Goal: Task Accomplishment & Management: Use online tool/utility

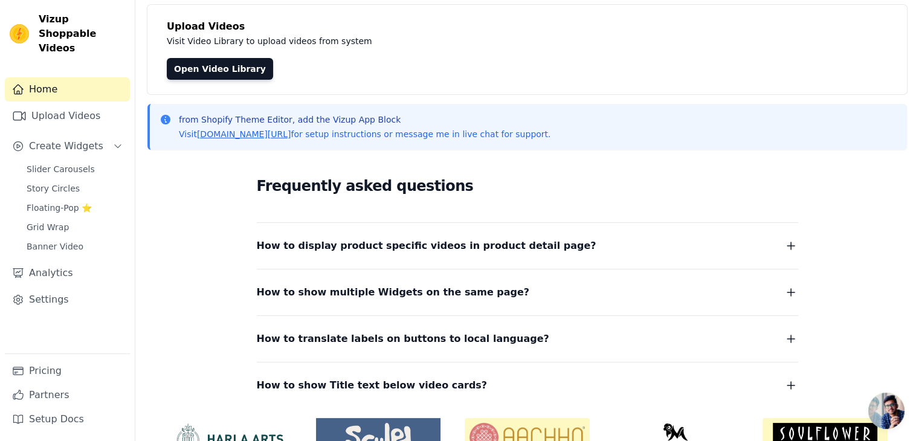
scroll to position [69, 0]
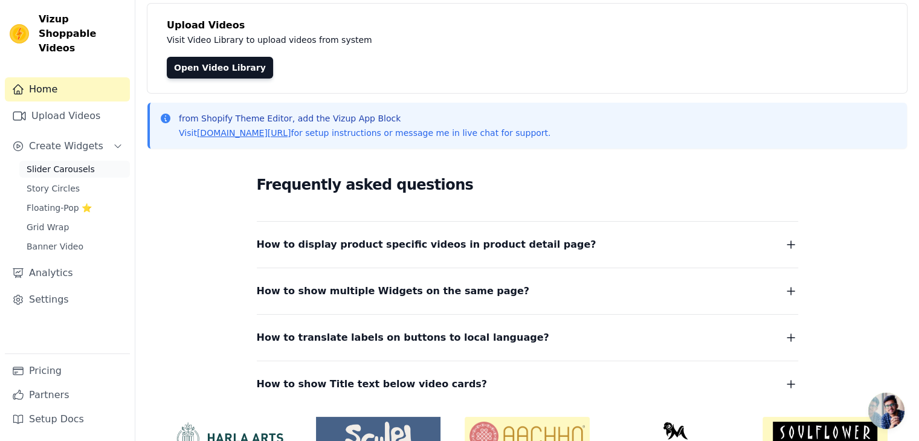
click at [48, 163] on span "Slider Carousels" at bounding box center [61, 169] width 68 height 12
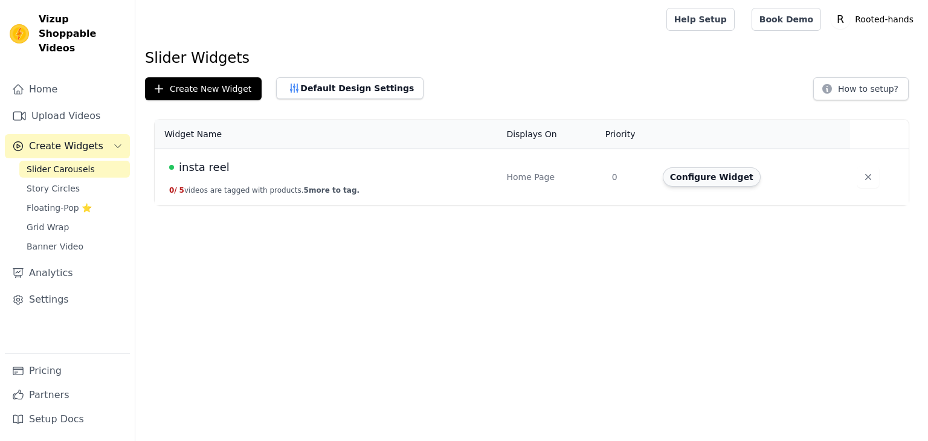
click at [708, 181] on button "Configure Widget" at bounding box center [712, 176] width 98 height 19
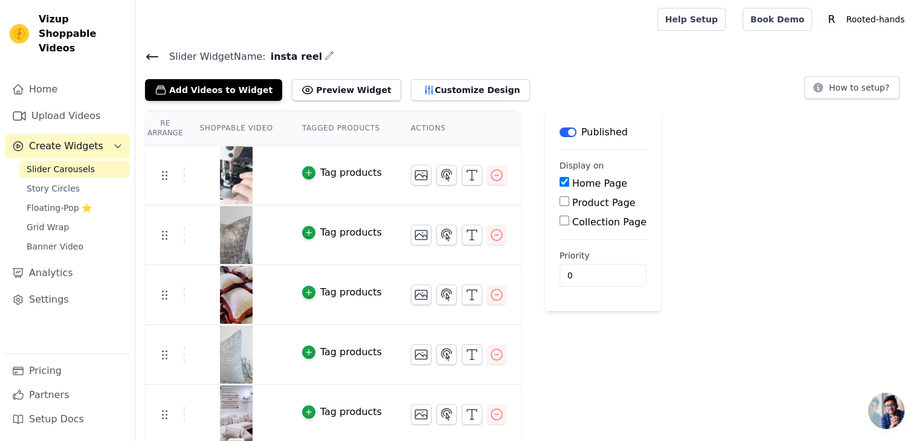
click at [152, 50] on icon at bounding box center [152, 57] width 14 height 14
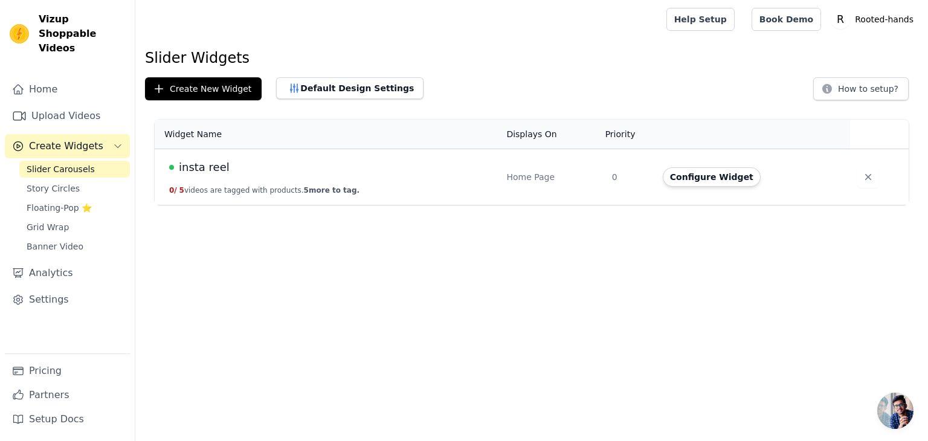
click at [387, 172] on div "insta reel" at bounding box center [330, 167] width 323 height 17
click at [716, 176] on button "Configure Widget" at bounding box center [712, 176] width 98 height 19
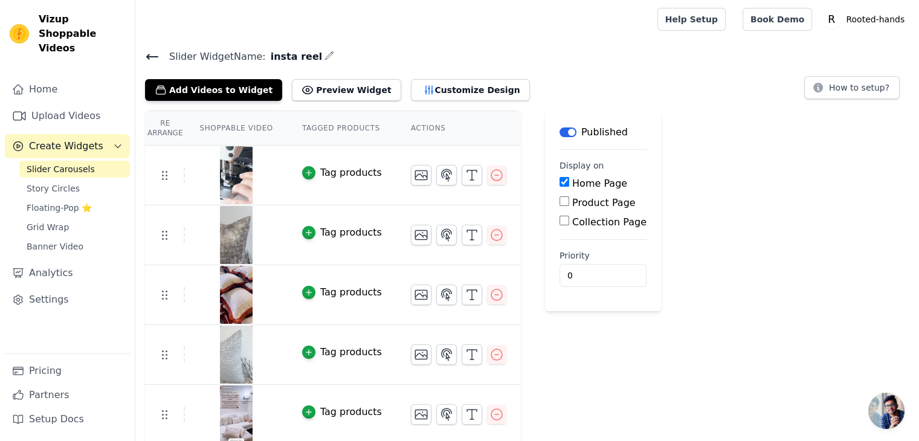
click at [324, 170] on div "Tag products" at bounding box center [351, 172] width 62 height 14
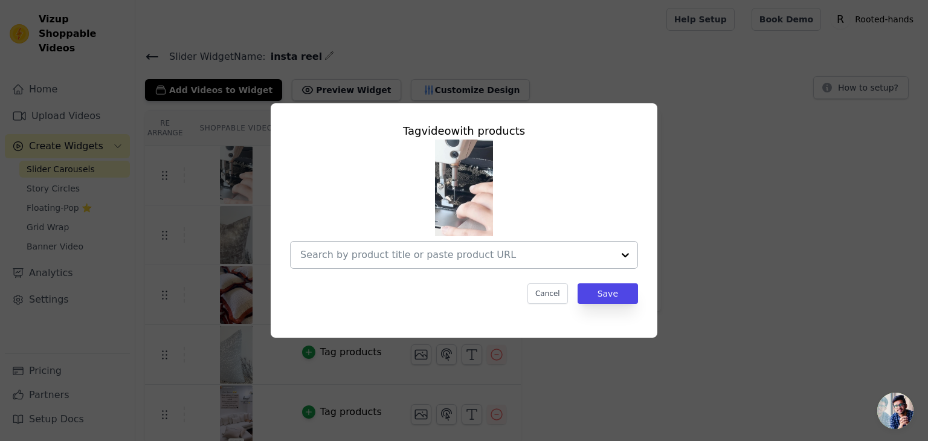
click at [626, 257] on div at bounding box center [625, 255] width 24 height 27
click at [690, 246] on div "Tag video with products Cancel Save" at bounding box center [463, 220] width 889 height 273
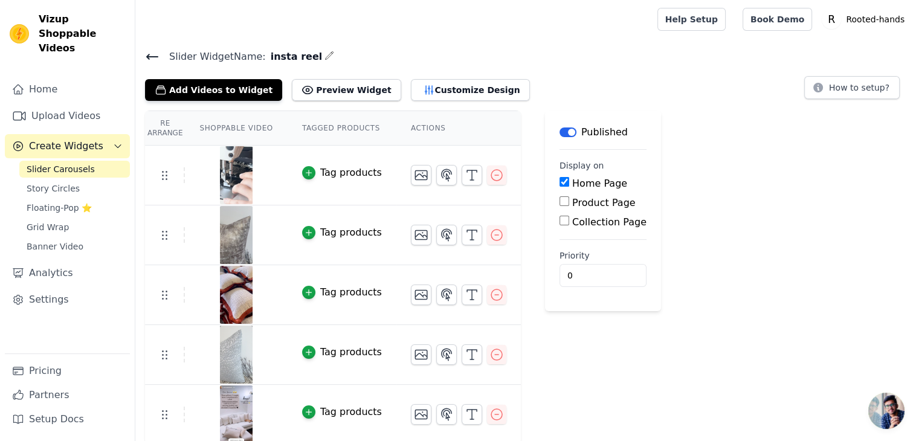
click at [320, 167] on div "Tag products" at bounding box center [351, 172] width 62 height 14
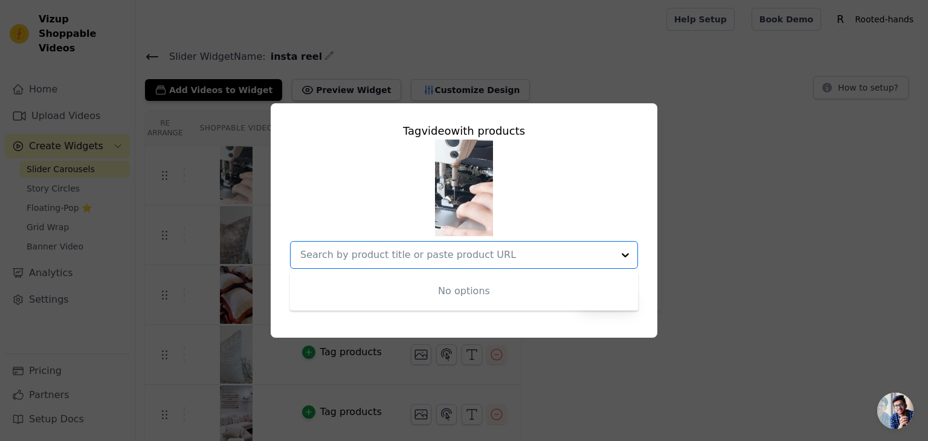
type input "https://www.instagram.com/p/DOJWCztjiug/"
click at [702, 246] on div "Tag video with products No options Option undefined, selected. Cancel Save" at bounding box center [463, 220] width 889 height 273
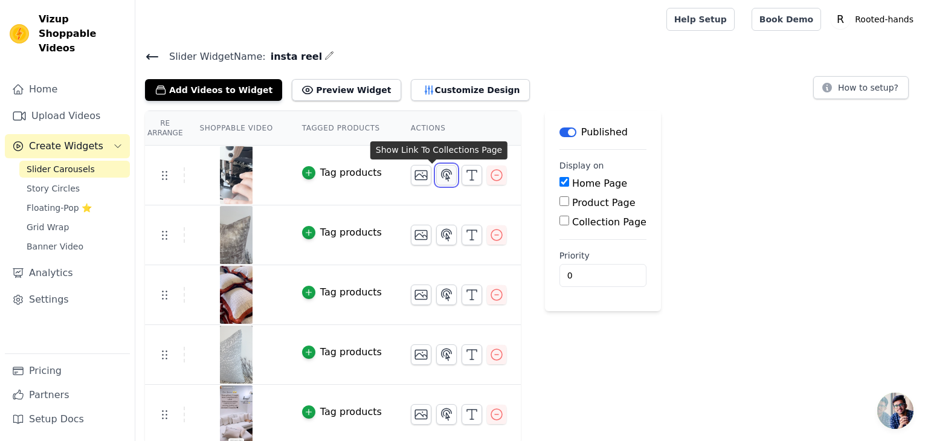
click at [439, 176] on icon "button" at bounding box center [446, 175] width 14 height 14
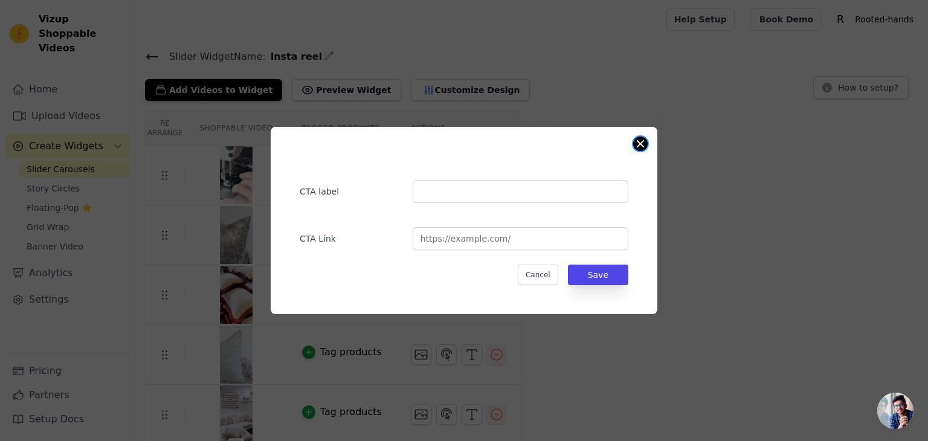
click at [634, 143] on button "Close modal" at bounding box center [640, 144] width 14 height 14
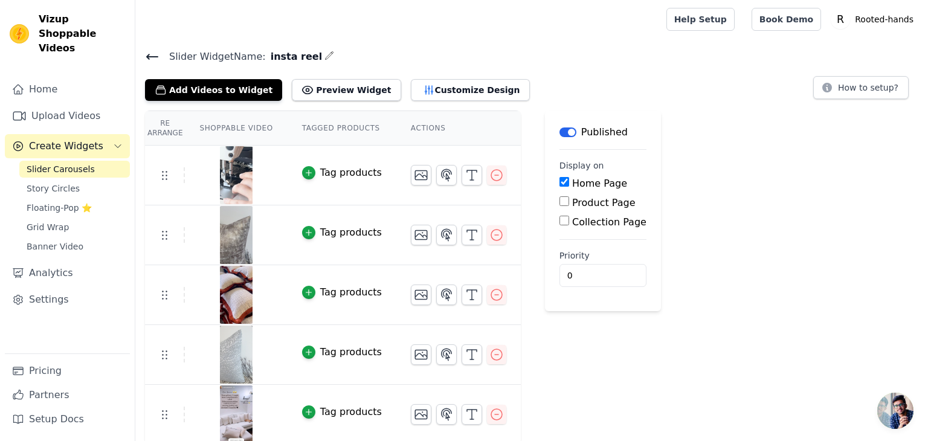
click at [219, 189] on img at bounding box center [236, 175] width 34 height 58
click at [236, 172] on img at bounding box center [236, 175] width 34 height 58
click at [331, 175] on div "Tag products" at bounding box center [351, 172] width 62 height 14
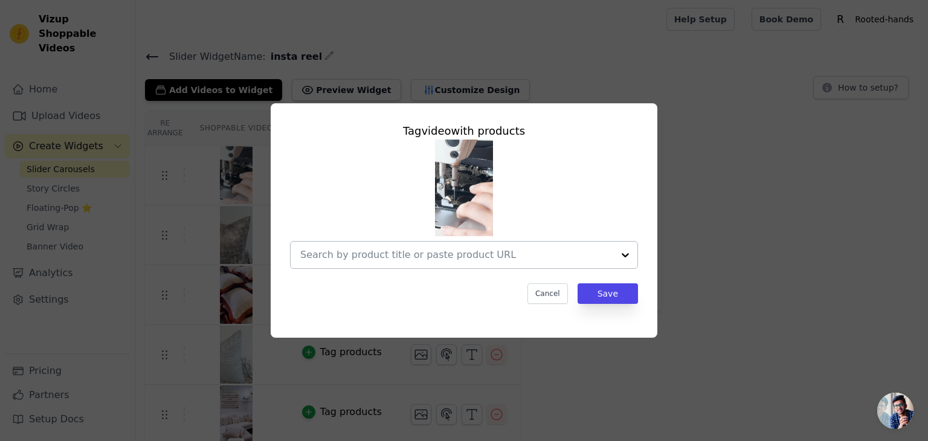
click at [414, 248] on input "text" at bounding box center [456, 255] width 313 height 14
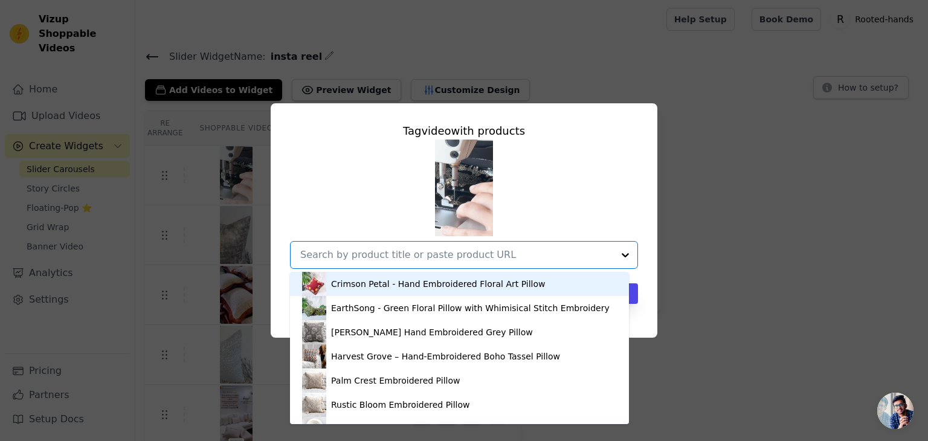
paste input "https://www.instagram.com/p/DOJWCztjiug/"
type input "https://www.instagram.com/p/DOJWCztjiug/"
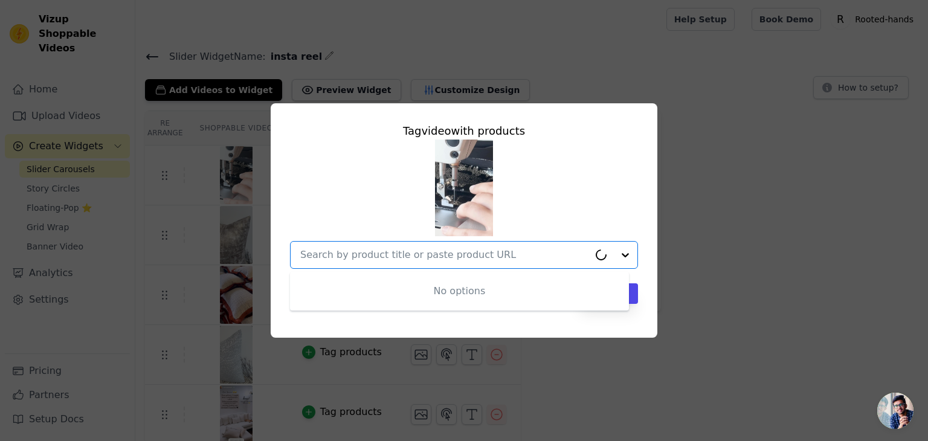
click at [730, 174] on div "Tag video with products No options Option undefined, selected. Cancel Save" at bounding box center [463, 220] width 889 height 273
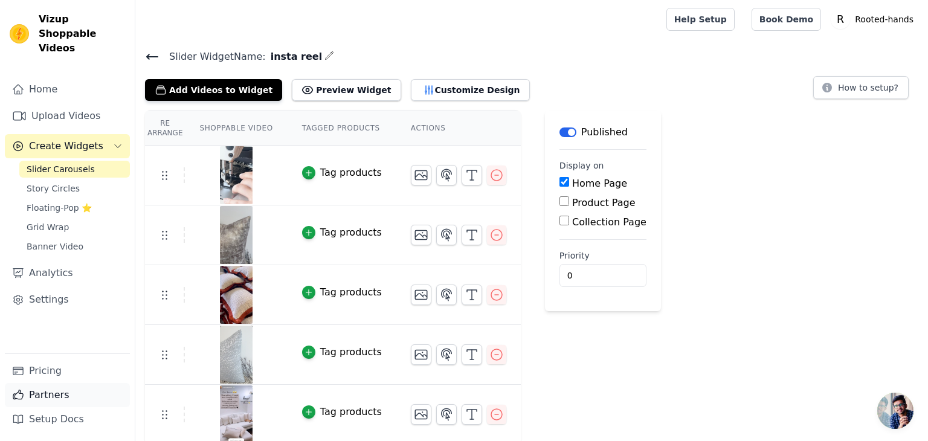
click at [47, 394] on link "Partners" at bounding box center [67, 395] width 125 height 24
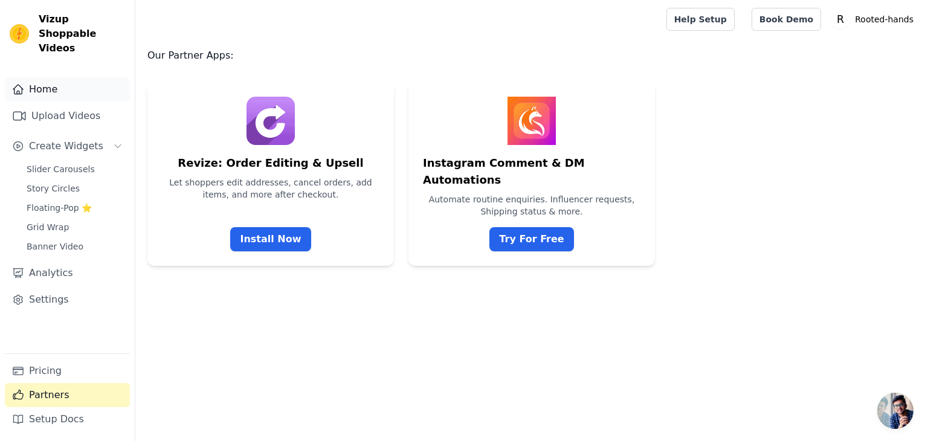
click at [63, 80] on link "Home" at bounding box center [67, 89] width 125 height 24
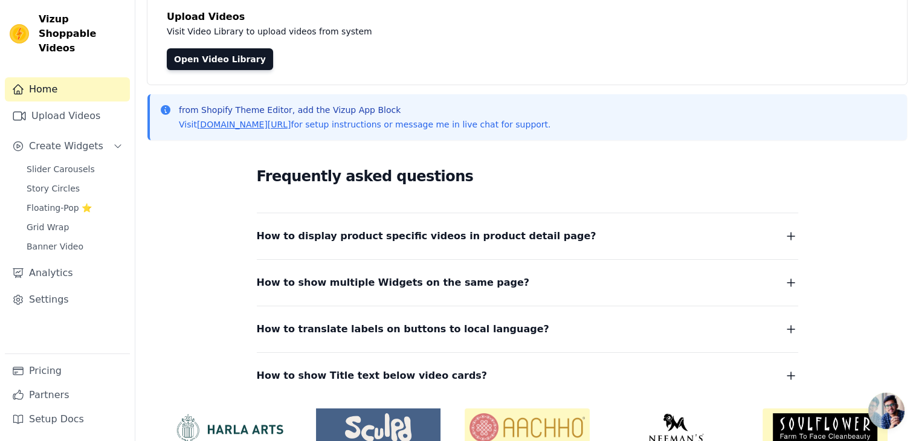
scroll to position [133, 0]
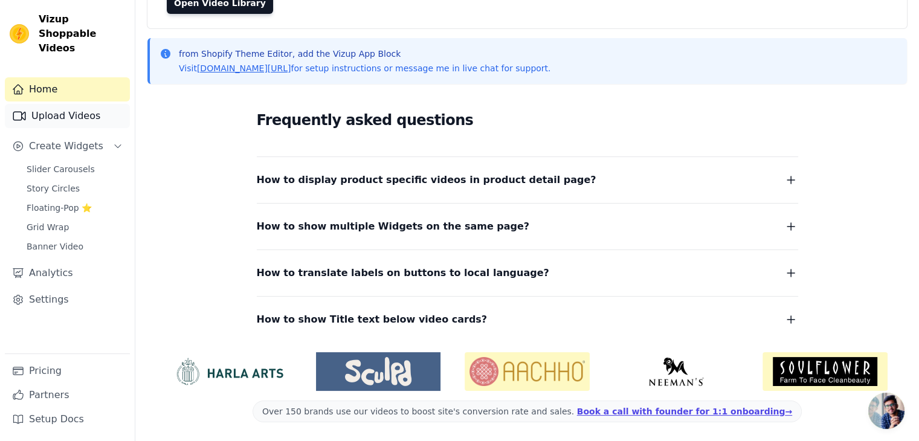
click at [65, 105] on link "Upload Videos" at bounding box center [67, 116] width 125 height 24
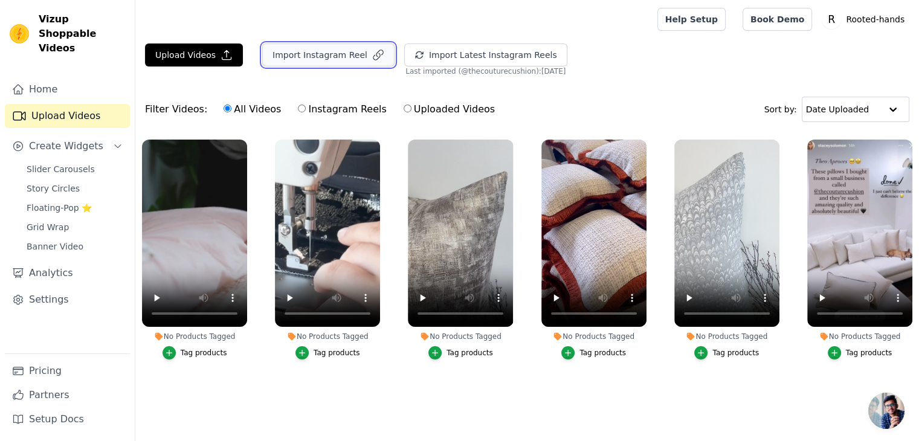
click at [290, 60] on button "Import Instagram Reel" at bounding box center [328, 54] width 132 height 23
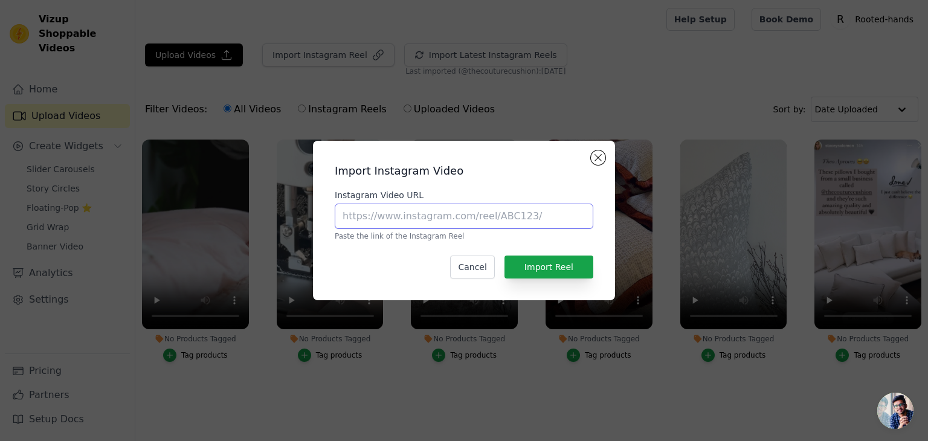
click at [438, 206] on input "Instagram Video URL" at bounding box center [464, 216] width 259 height 25
paste input "https://www.instagram.com/rooted.hands.home/?igsh=eTViZjdhamt1bnV4&utm_source=q…"
click at [448, 218] on input "https://www.instagram.com/rooted.hands.home/?igsh=eTViZjdhamt1bnV4&utm_source=q…" at bounding box center [464, 216] width 259 height 25
paste input "p/DOJWCztjiug/"
type input "https://www.instagram.com/p/DOJWCztjiug/"
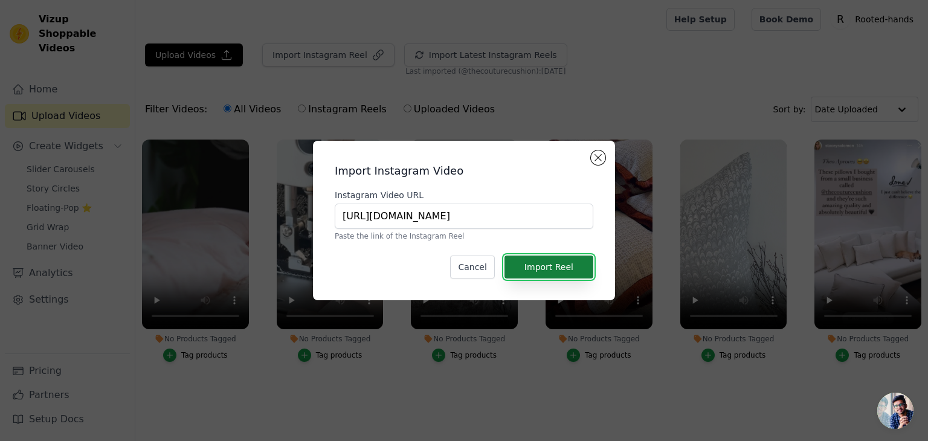
click at [536, 267] on button "Import Reel" at bounding box center [548, 266] width 89 height 23
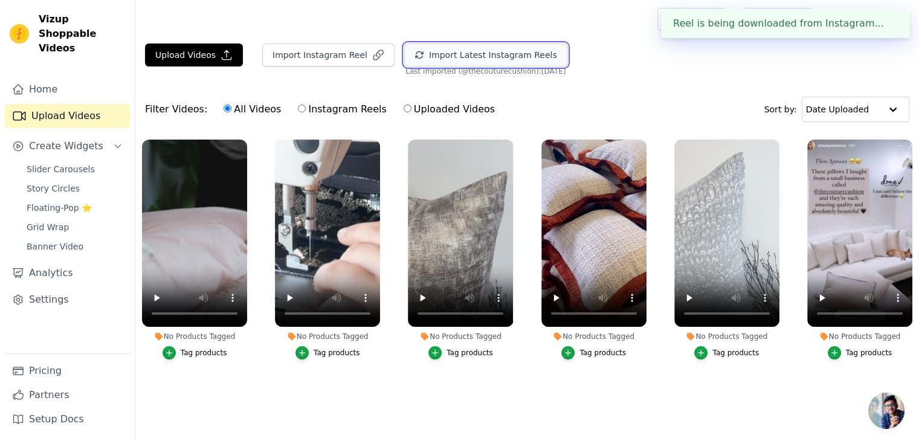
click at [490, 53] on button "Import Latest Instagram Reels" at bounding box center [485, 54] width 163 height 23
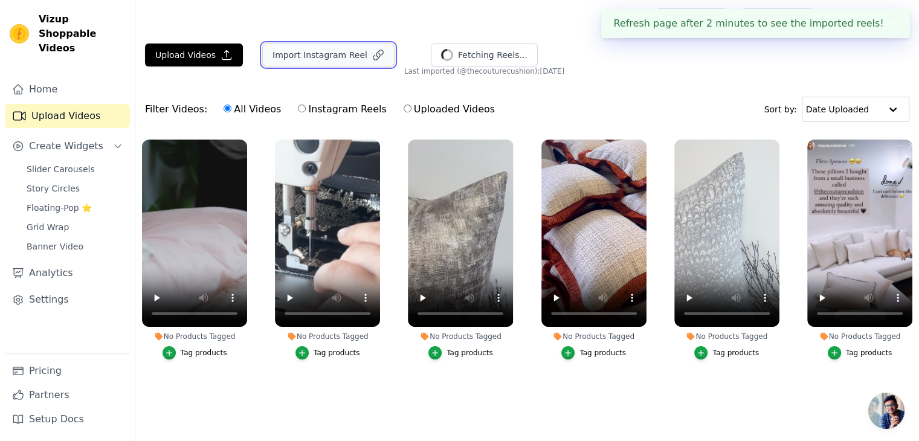
click at [326, 53] on button "Import Instagram Reel" at bounding box center [328, 54] width 132 height 23
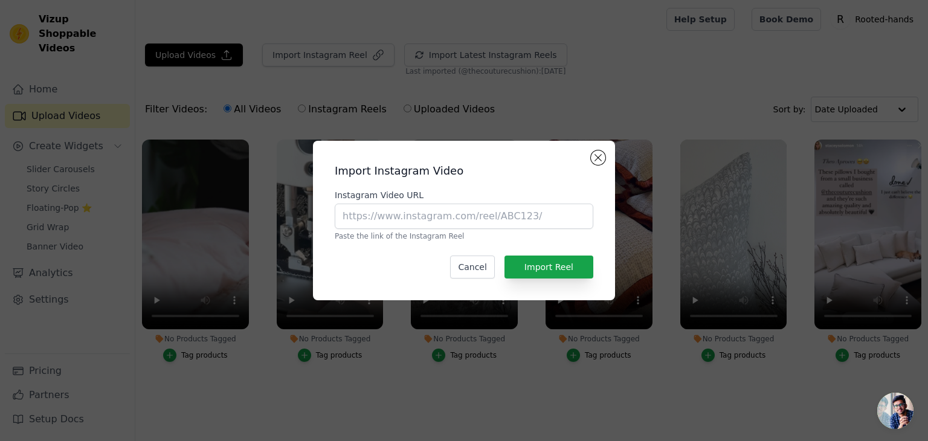
click at [425, 69] on div "Import Instagram Video Instagram Video URL Paste the link of the Instagram Reel…" at bounding box center [464, 220] width 928 height 441
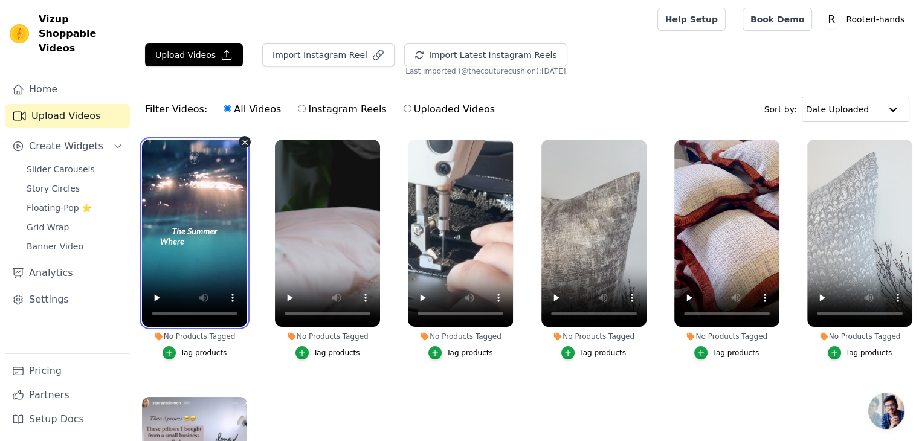
click at [195, 264] on video at bounding box center [194, 233] width 105 height 187
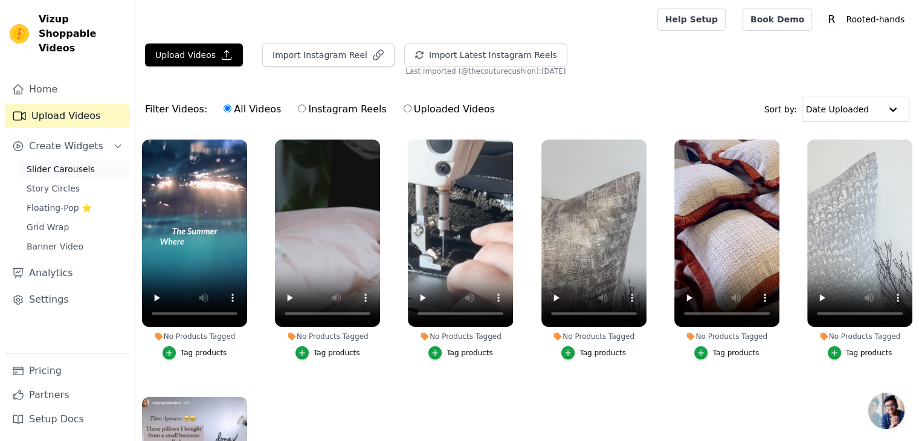
click at [65, 163] on span "Slider Carousels" at bounding box center [61, 169] width 68 height 12
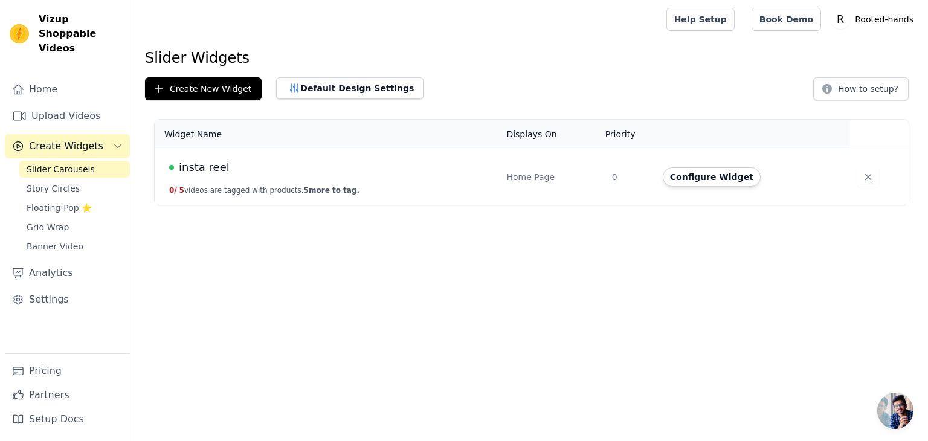
click at [223, 165] on div "insta reel" at bounding box center [330, 167] width 323 height 17
click at [693, 177] on button "Configure Widget" at bounding box center [712, 176] width 98 height 19
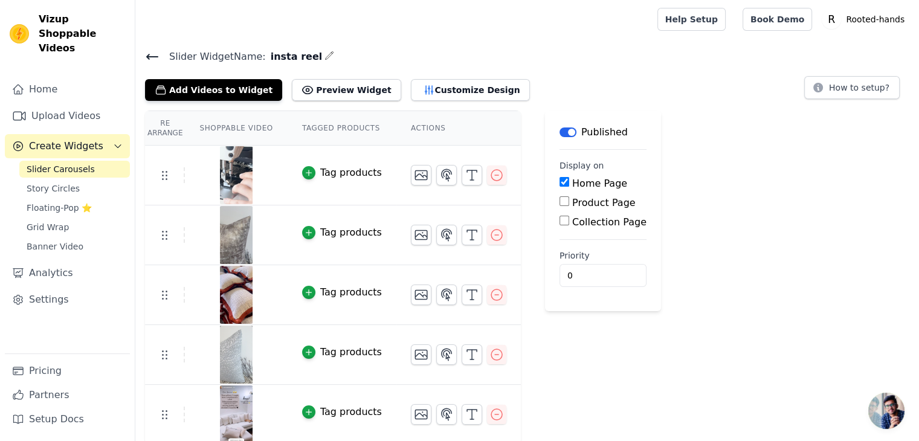
scroll to position [2, 0]
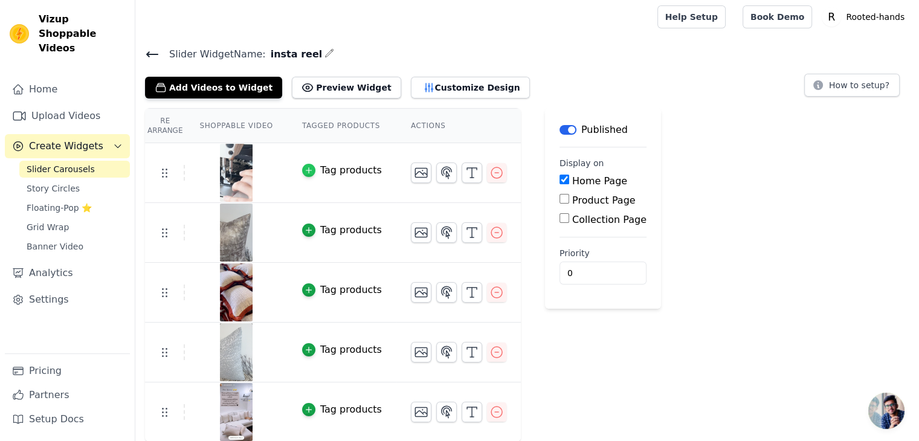
click at [306, 165] on div "button" at bounding box center [308, 170] width 13 height 13
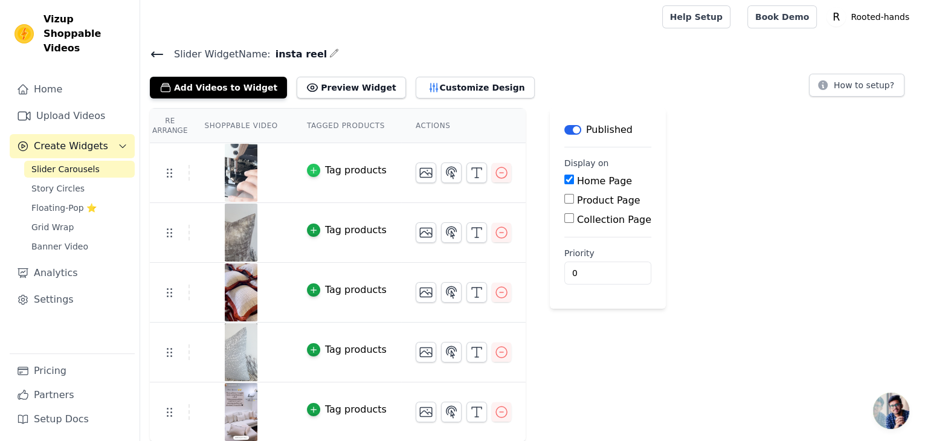
scroll to position [0, 0]
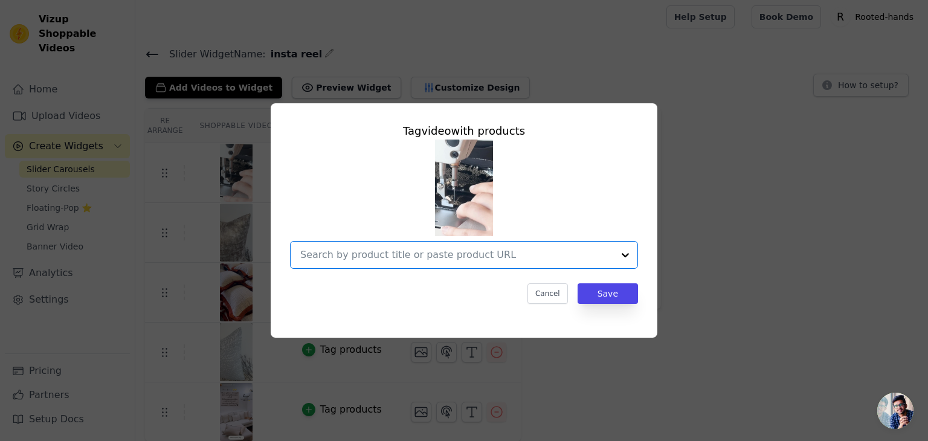
click at [452, 259] on input "text" at bounding box center [456, 255] width 313 height 14
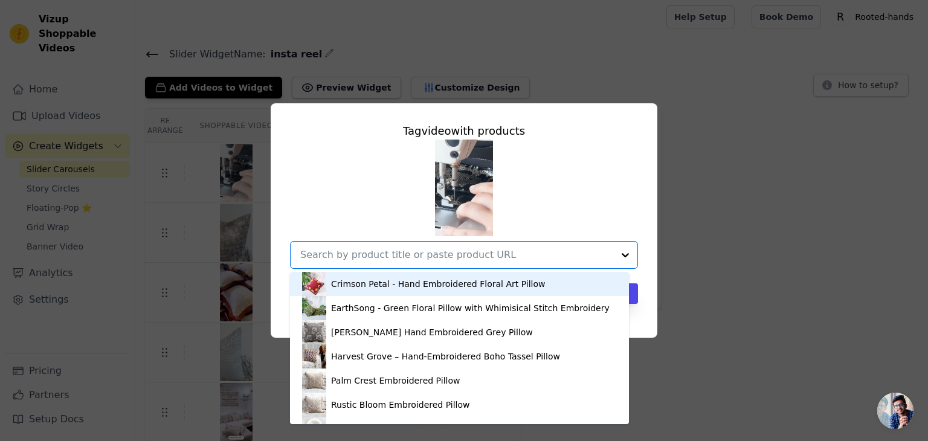
paste input "https://www.instagram.com/p/DOJWCztjiug/"
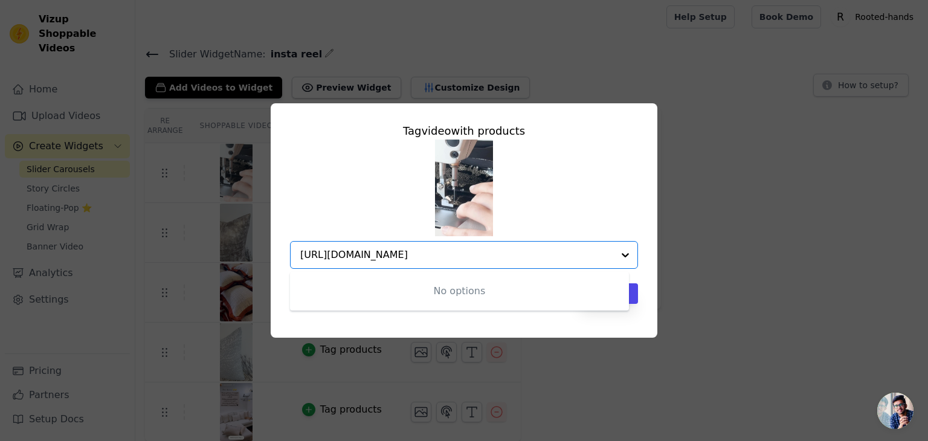
type input "https://www.instagram.com/p/DOJWCztjiug/"
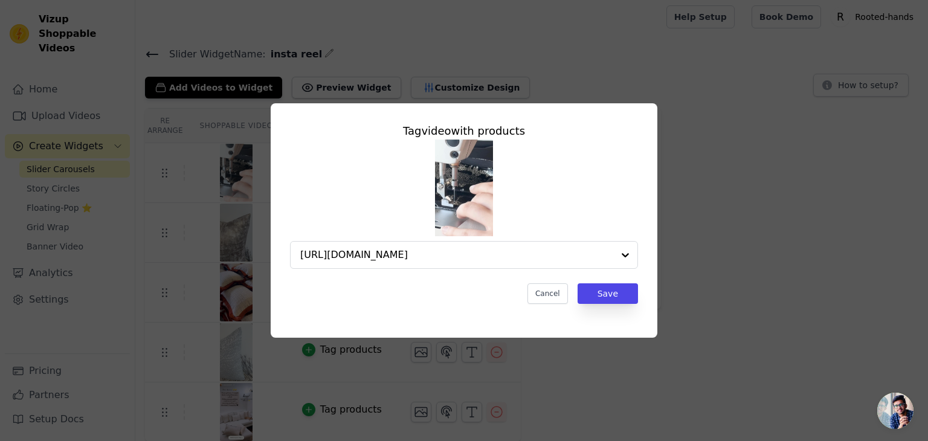
click at [647, 240] on div "Tag video with products https://www.instagram.com/p/DOJWCztjiug/ Cancel Save" at bounding box center [463, 213] width 367 height 201
click at [542, 291] on button "Cancel" at bounding box center [547, 293] width 40 height 21
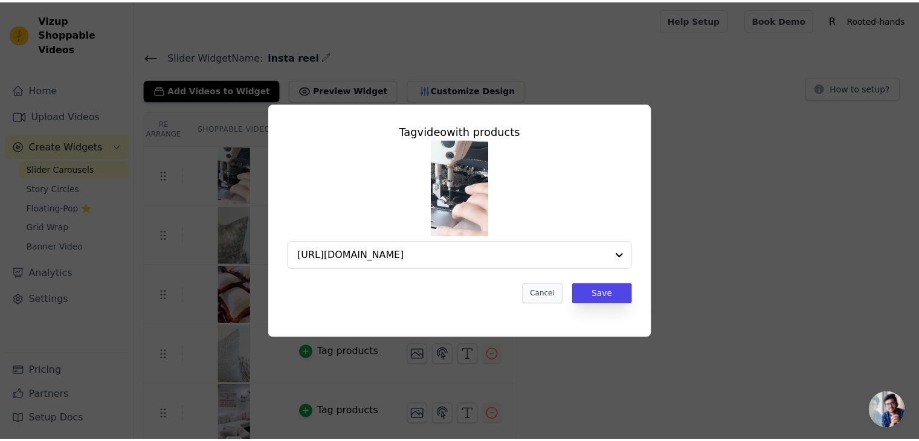
scroll to position [2, 0]
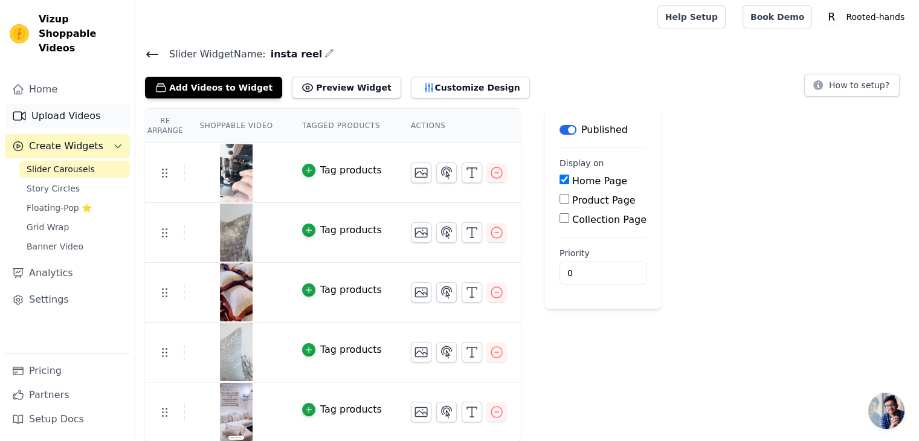
click at [77, 104] on link "Upload Videos" at bounding box center [67, 116] width 125 height 24
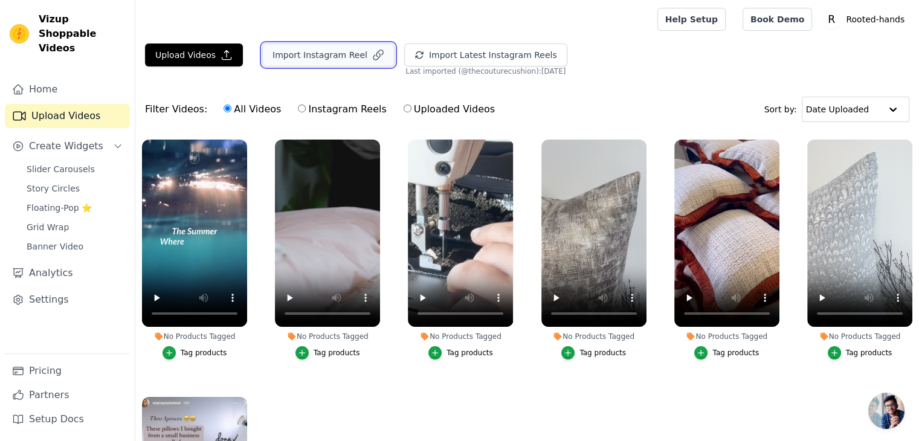
click at [313, 56] on button "Import Instagram Reel" at bounding box center [328, 54] width 132 height 23
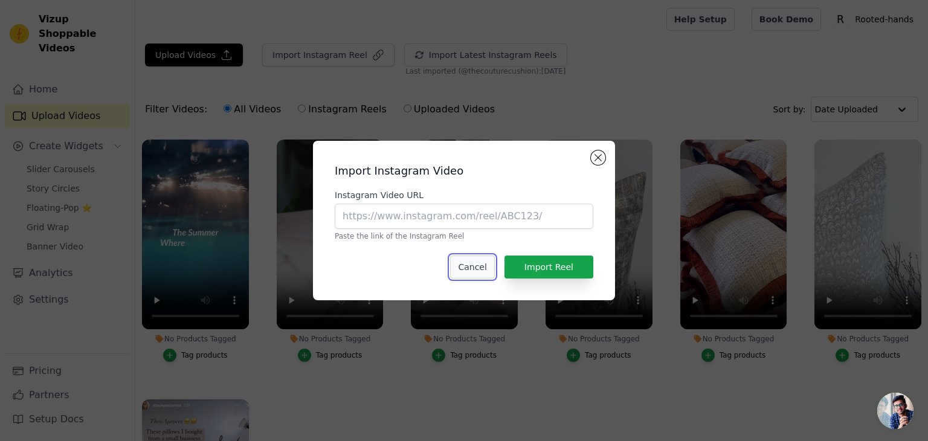
click at [481, 268] on button "Cancel" at bounding box center [472, 266] width 44 height 23
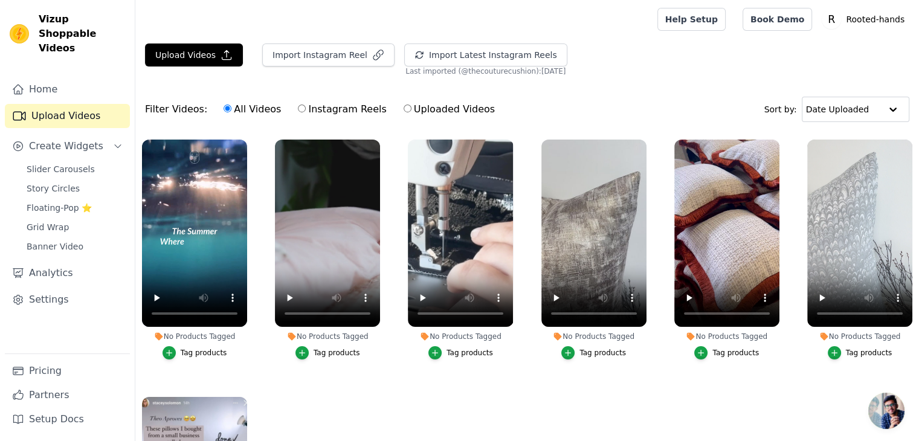
click at [184, 350] on div "Tag products" at bounding box center [204, 353] width 47 height 10
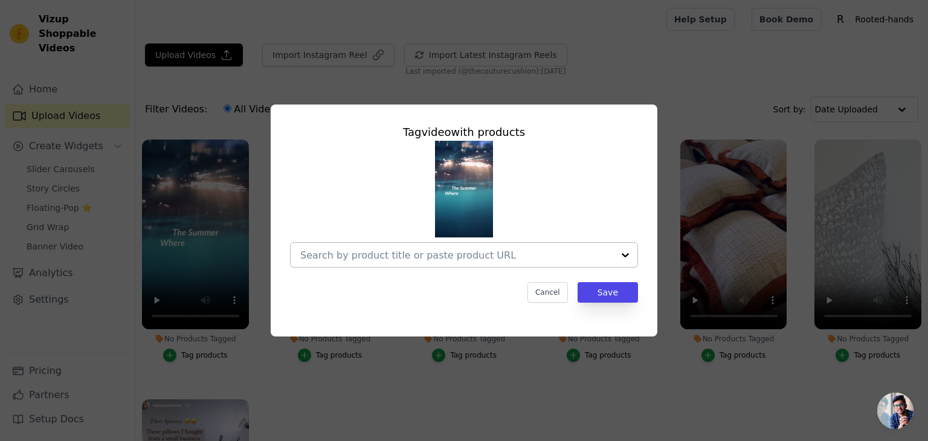
click at [570, 244] on div at bounding box center [456, 255] width 313 height 24
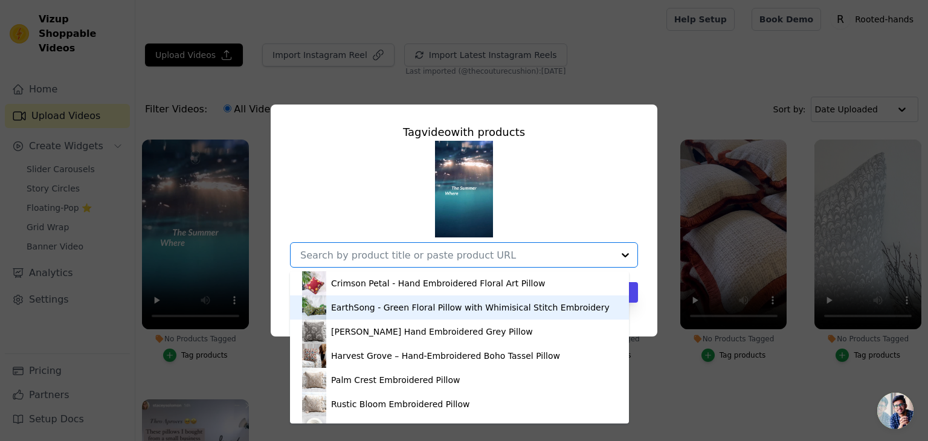
click at [702, 326] on div "Tag video with products Crimson Petal - Hand Embroidered Floral Art Pillow Eart…" at bounding box center [463, 220] width 889 height 271
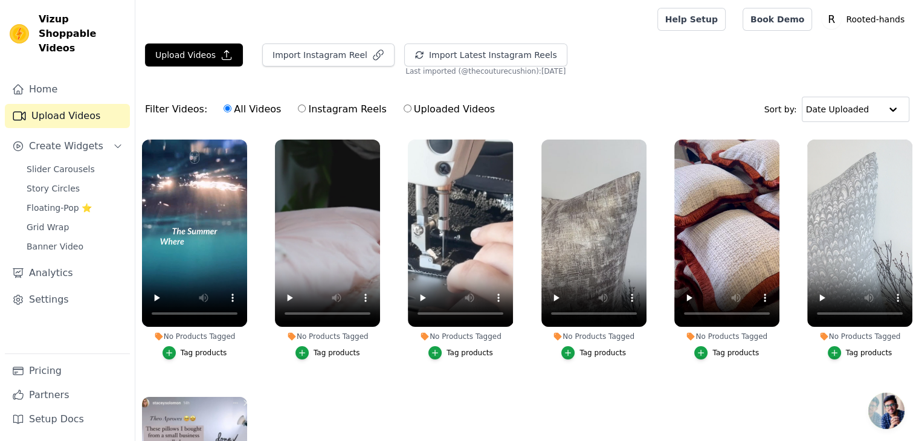
click at [191, 336] on div "No Products Tagged" at bounding box center [194, 337] width 105 height 10
click at [191, 351] on div "Tag products" at bounding box center [204, 353] width 47 height 10
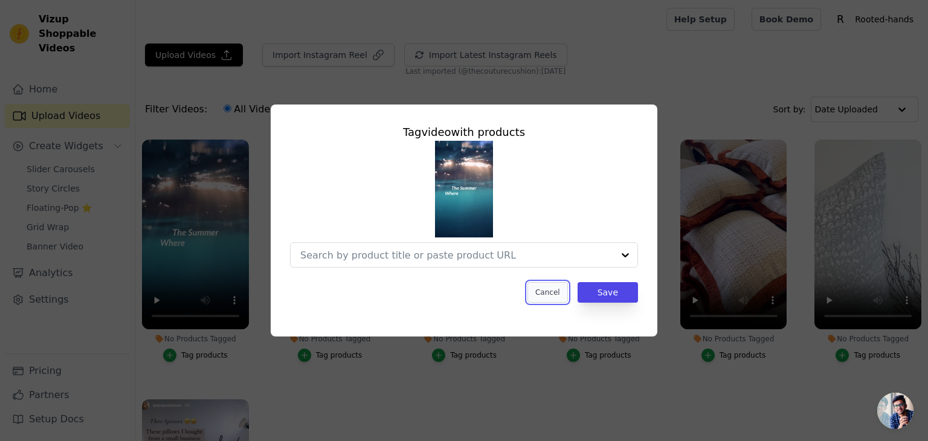
click at [559, 298] on button "Cancel" at bounding box center [547, 292] width 40 height 21
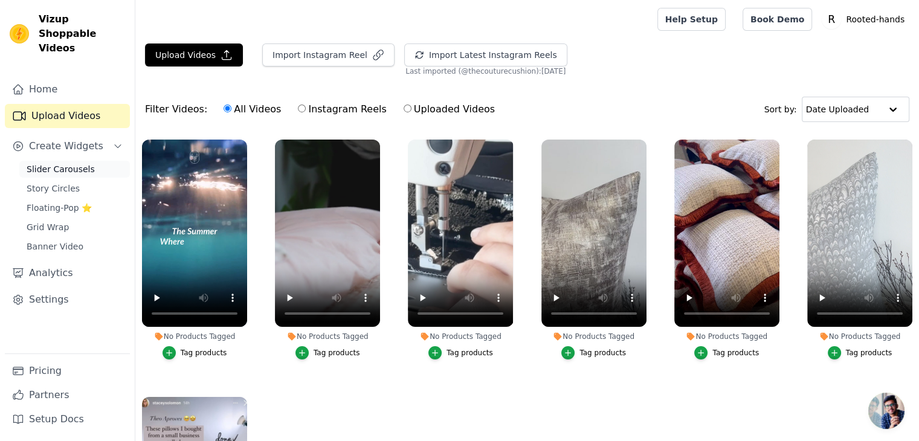
click at [46, 163] on span "Slider Carousels" at bounding box center [61, 169] width 68 height 12
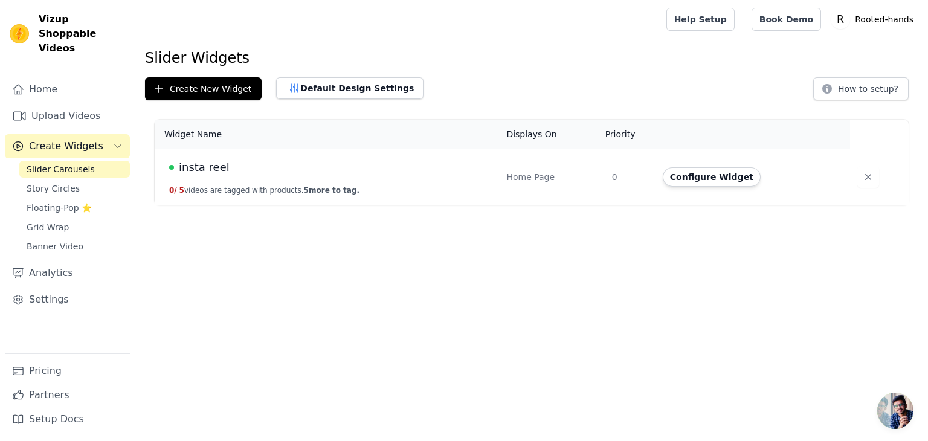
click at [398, 191] on td "insta reel 0 / 5 videos are tagged with products. 5 more to tag." at bounding box center [327, 177] width 344 height 56
click at [696, 172] on button "Configure Widget" at bounding box center [712, 176] width 98 height 19
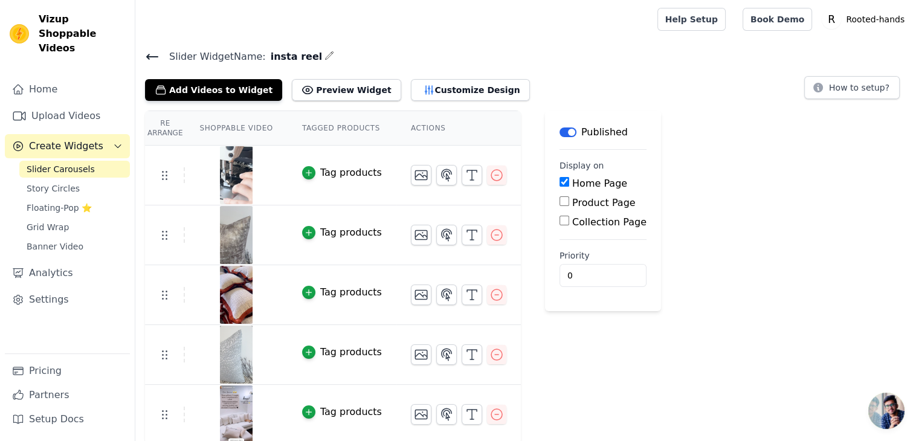
scroll to position [2, 0]
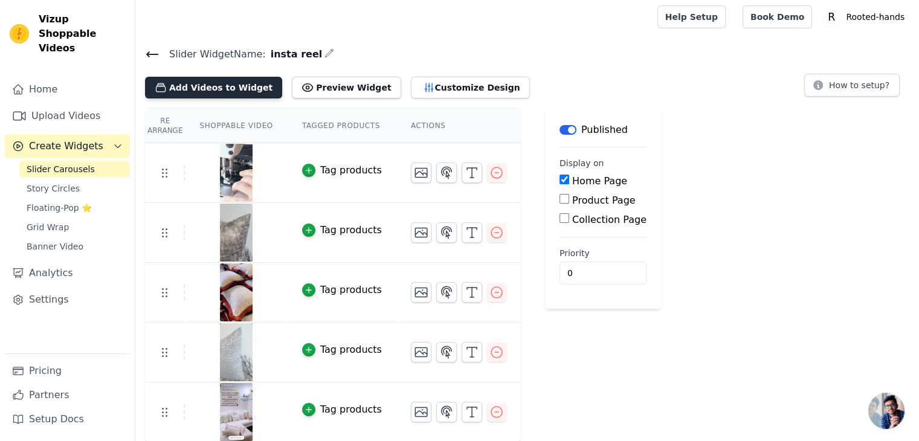
click at [204, 90] on button "Add Videos to Widget" at bounding box center [213, 88] width 137 height 22
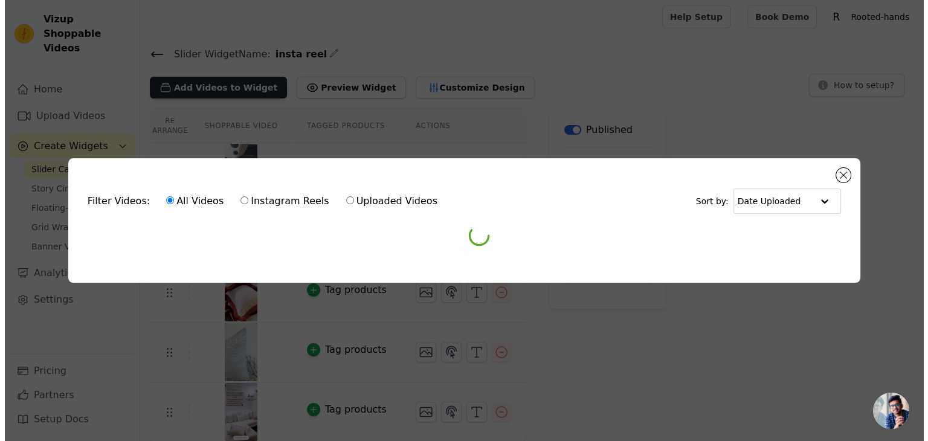
scroll to position [0, 0]
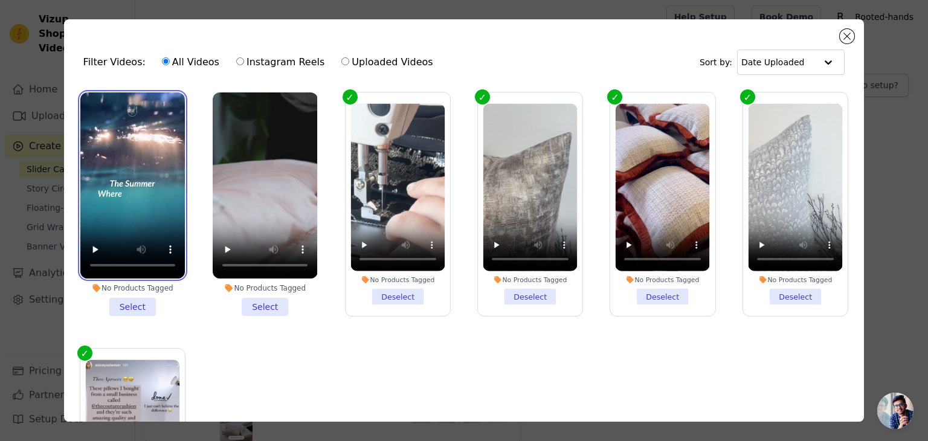
click at [114, 187] on video at bounding box center [132, 185] width 104 height 186
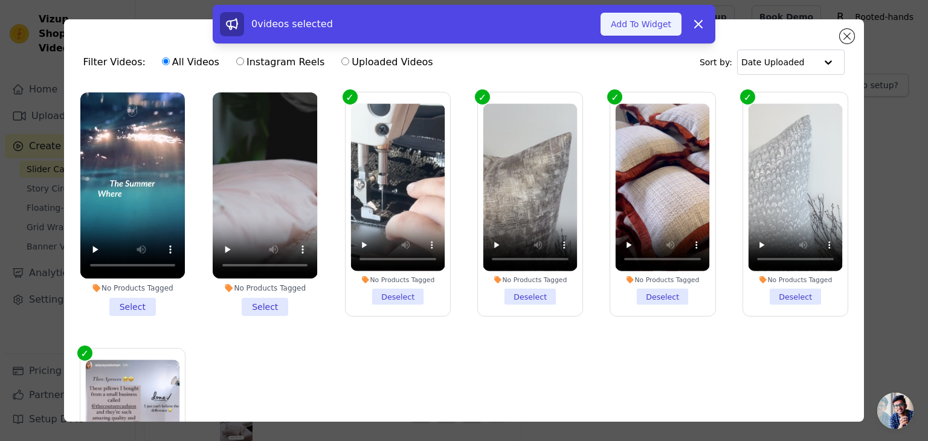
click at [640, 21] on button "Add To Widget" at bounding box center [640, 24] width 81 height 23
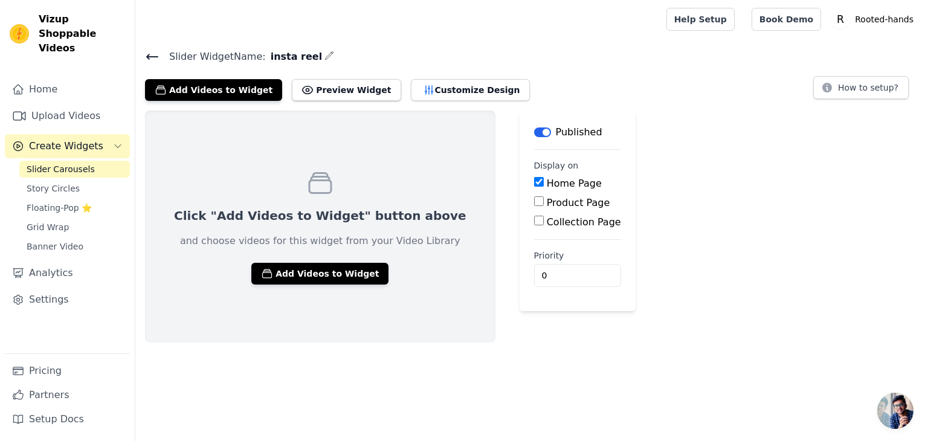
click at [97, 161] on link "Slider Carousels" at bounding box center [74, 169] width 111 height 17
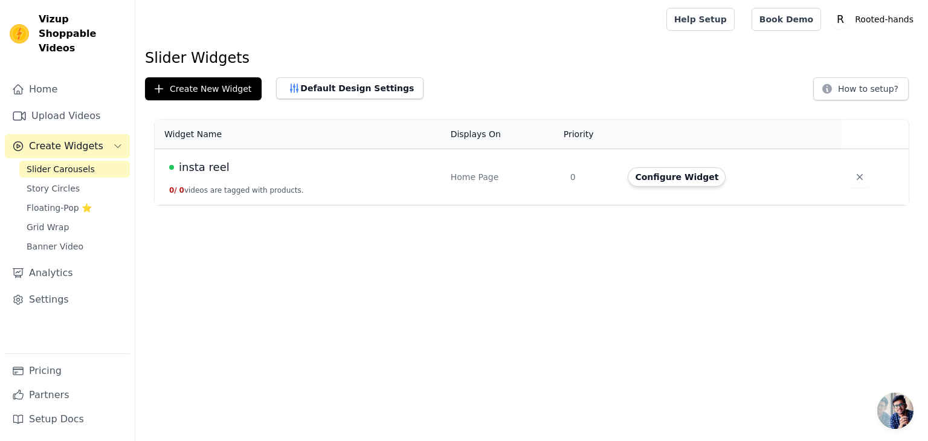
click at [292, 175] on td "insta reel 0 / 0 videos are tagged with products." at bounding box center [299, 177] width 289 height 56
click at [666, 178] on button "Configure Widget" at bounding box center [677, 176] width 98 height 19
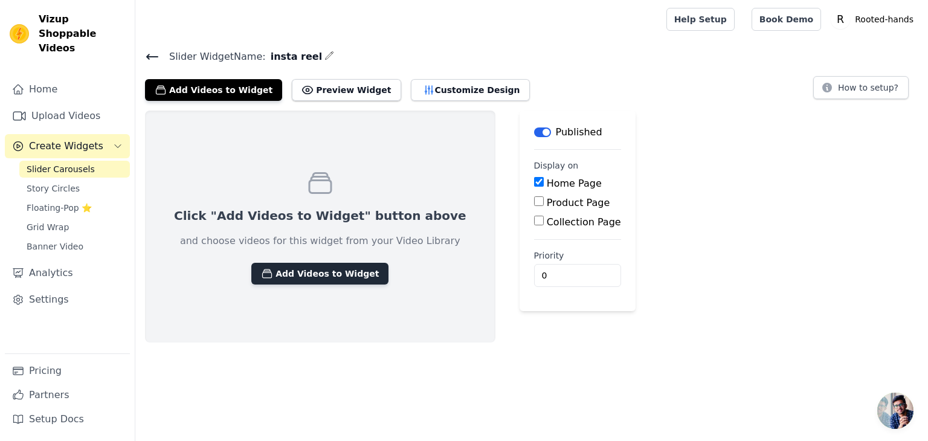
click at [324, 271] on button "Add Videos to Widget" at bounding box center [319, 274] width 137 height 22
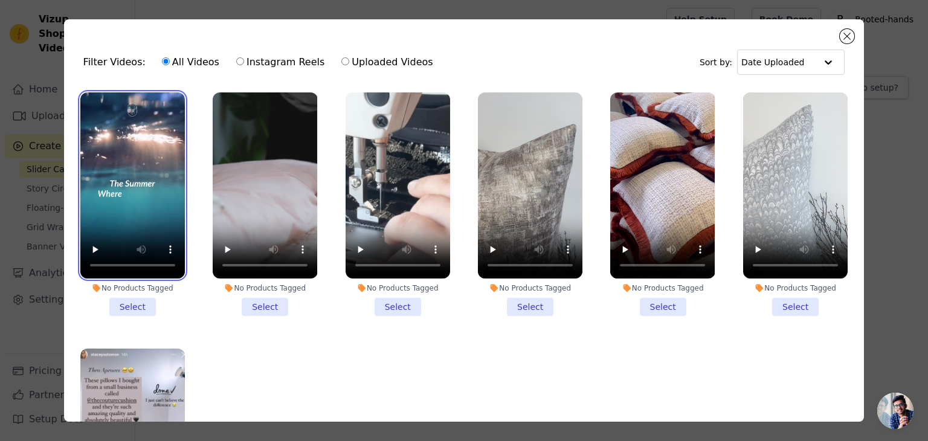
click at [158, 211] on video at bounding box center [132, 185] width 104 height 186
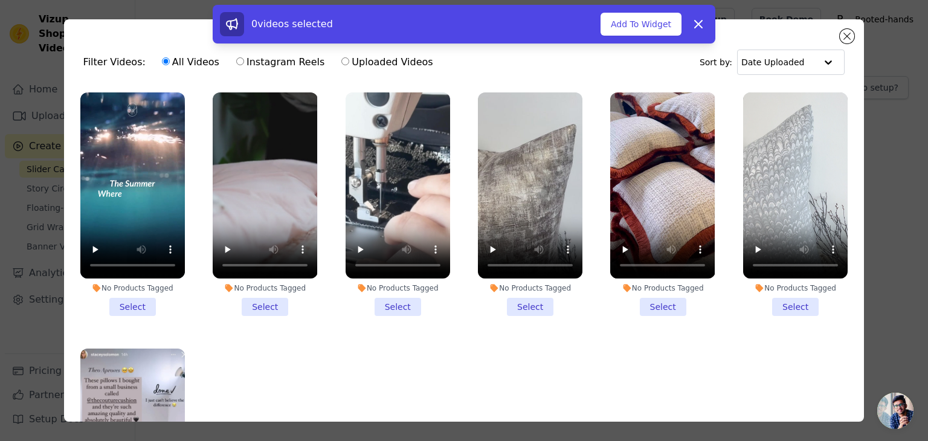
click at [184, 146] on div "No Products Tagged Select" at bounding box center [133, 204] width 118 height 237
click at [167, 159] on video at bounding box center [132, 185] width 104 height 186
click at [167, 158] on video at bounding box center [132, 185] width 104 height 186
click at [649, 30] on button "Add To Widget" at bounding box center [640, 24] width 81 height 23
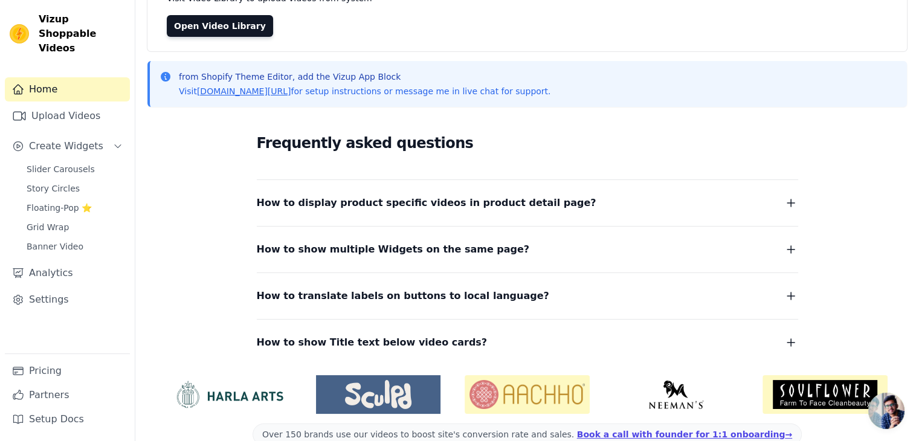
scroll to position [133, 0]
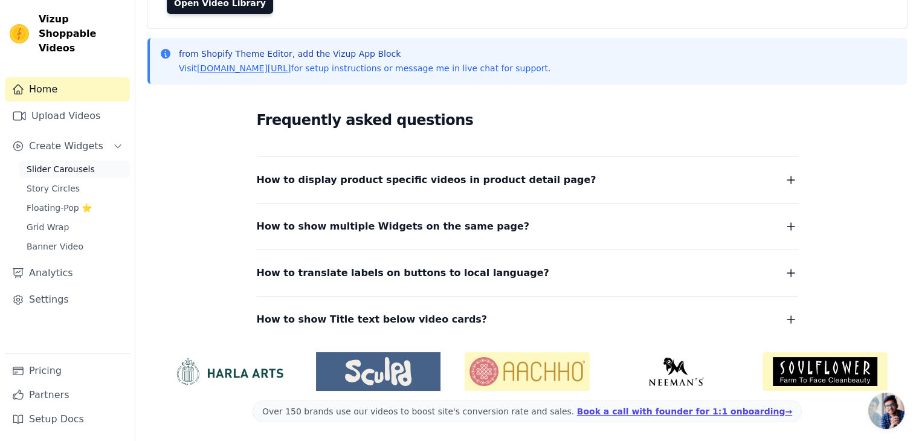
click at [71, 163] on span "Slider Carousels" at bounding box center [61, 169] width 68 height 12
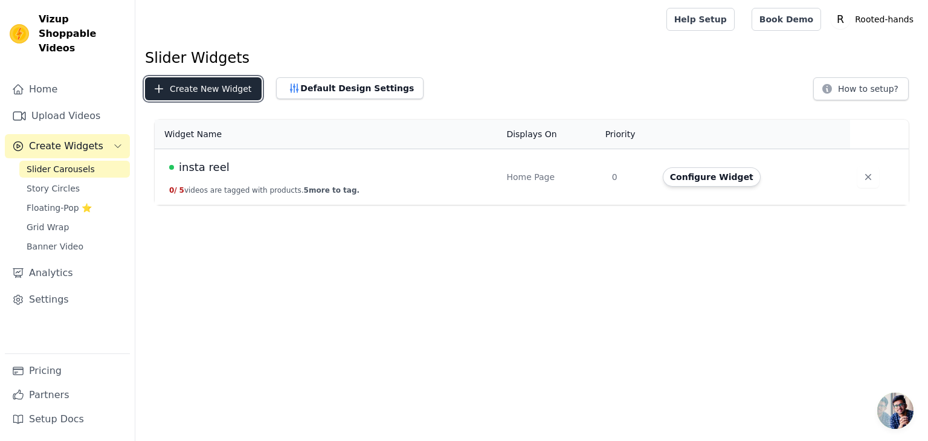
click at [228, 88] on button "Create New Widget" at bounding box center [203, 88] width 117 height 23
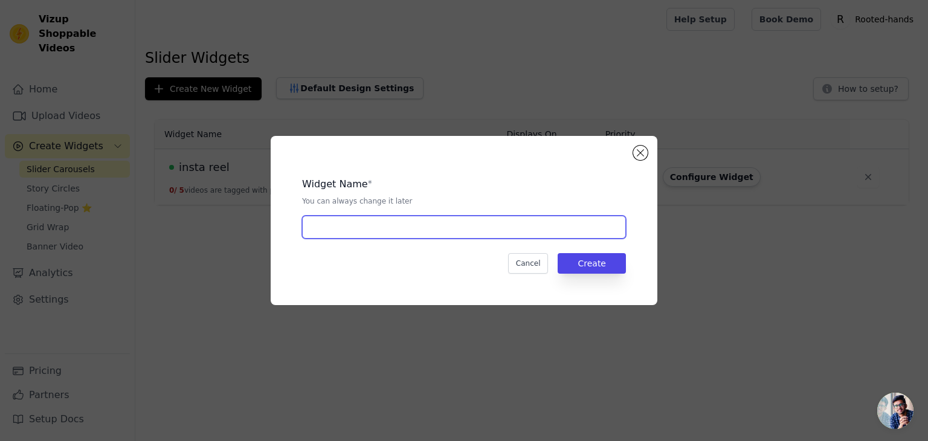
click at [434, 235] on input "text" at bounding box center [464, 227] width 324 height 23
type input "Instagram"
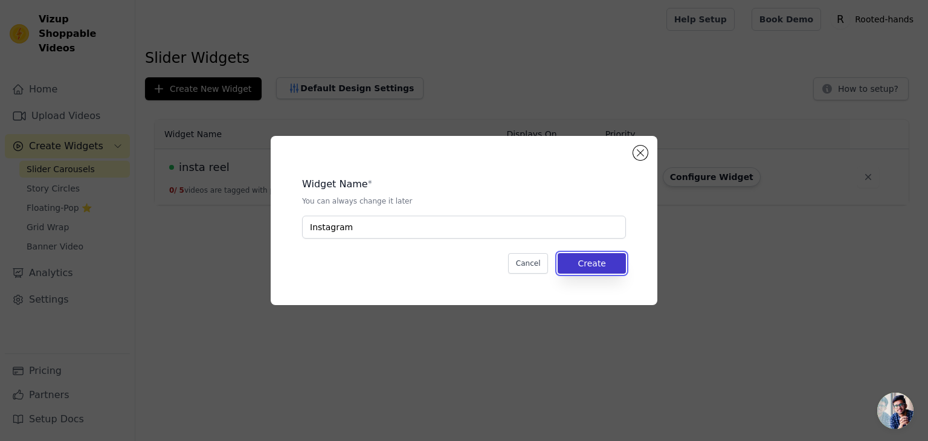
click at [575, 262] on button "Create" at bounding box center [591, 263] width 68 height 21
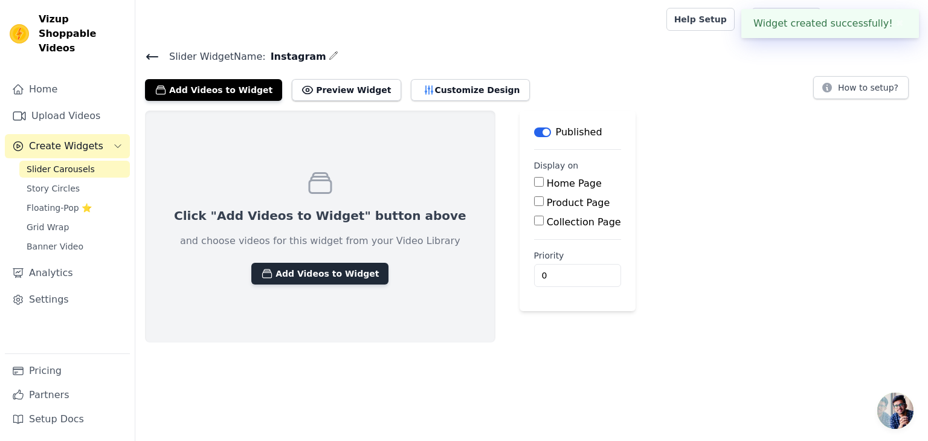
click at [304, 280] on button "Add Videos to Widget" at bounding box center [319, 274] width 137 height 22
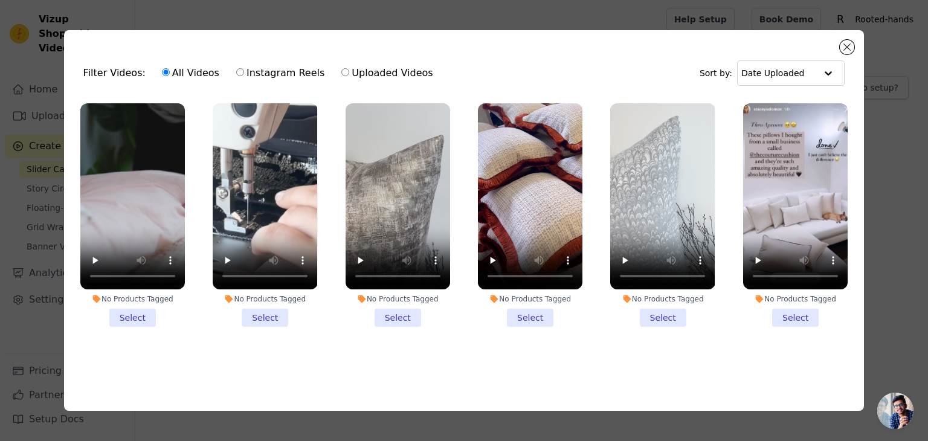
click at [254, 70] on label "Instagram Reels" at bounding box center [280, 73] width 89 height 16
click at [244, 70] on input "Instagram Reels" at bounding box center [240, 72] width 8 height 8
radio input "true"
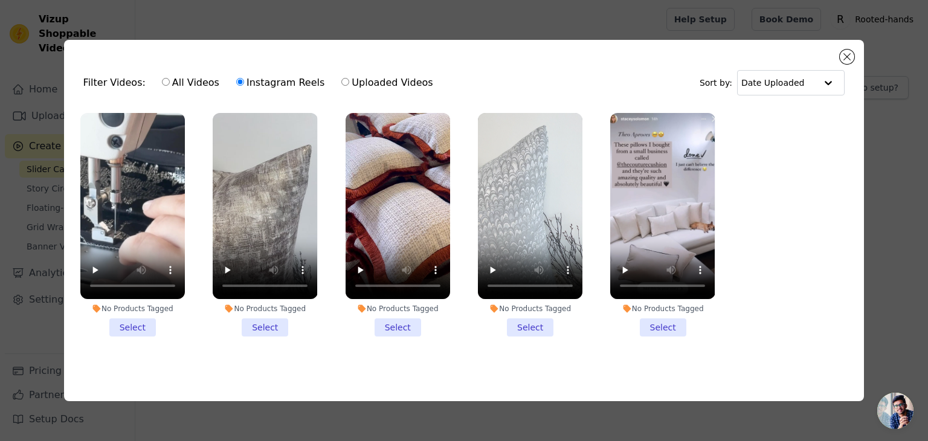
click at [341, 78] on input "Uploaded Videos" at bounding box center [345, 82] width 8 height 8
radio input "true"
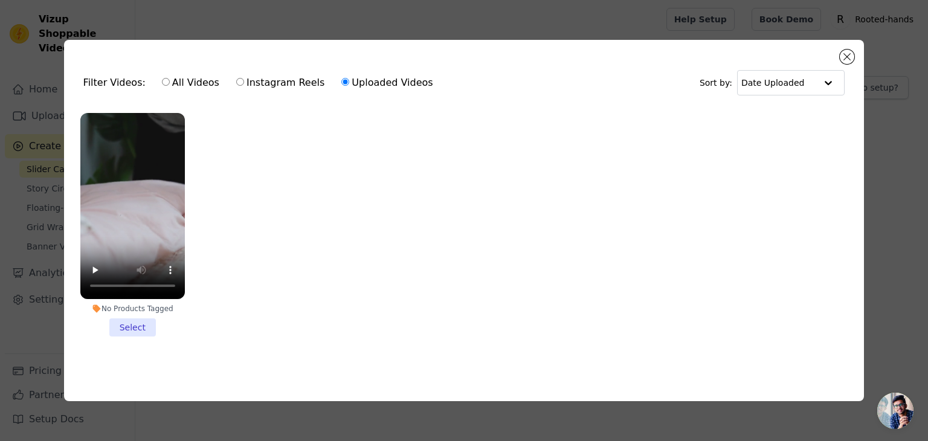
click at [237, 80] on label "Instagram Reels" at bounding box center [280, 83] width 89 height 16
click at [237, 80] on input "Instagram Reels" at bounding box center [240, 82] width 8 height 8
radio input "true"
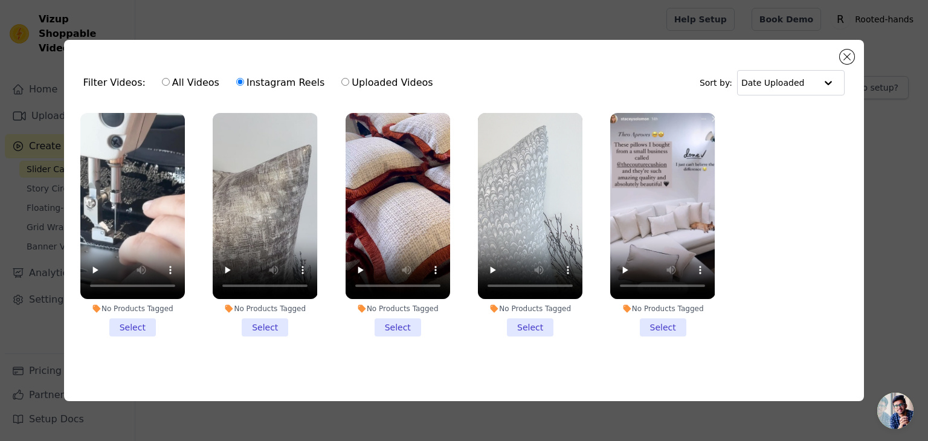
click at [164, 82] on label "All Videos" at bounding box center [190, 83] width 59 height 16
click at [164, 82] on input "All Videos" at bounding box center [166, 82] width 8 height 8
radio input "true"
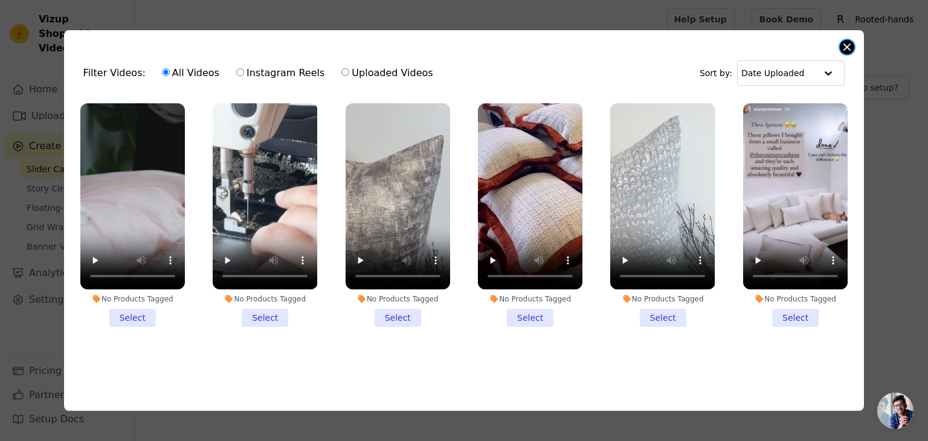
click at [850, 42] on button "Close modal" at bounding box center [847, 47] width 14 height 14
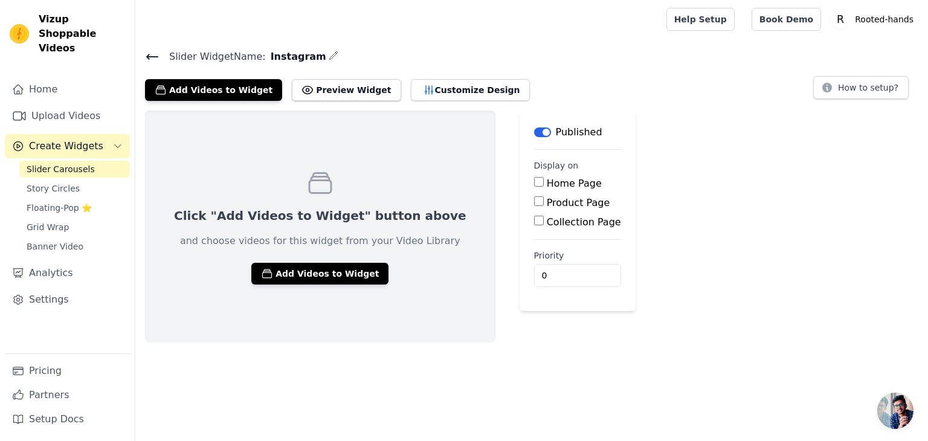
click at [95, 161] on link "Slider Carousels" at bounding box center [74, 169] width 111 height 17
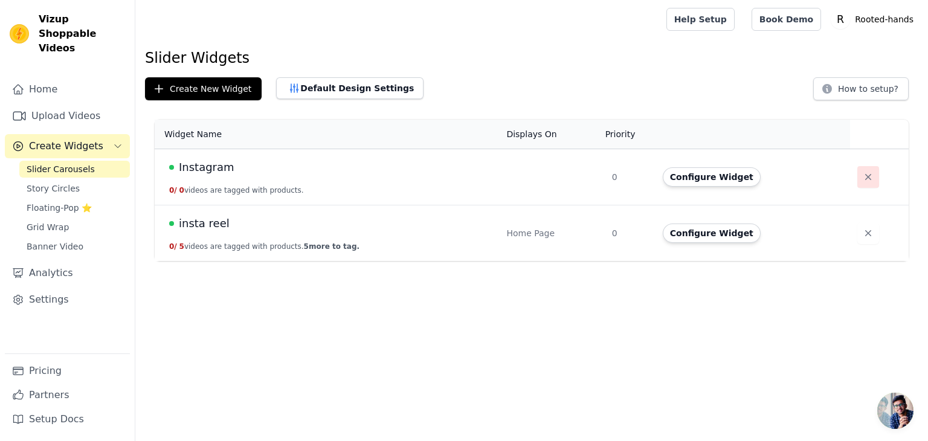
click at [866, 180] on icon "button" at bounding box center [868, 177] width 12 height 12
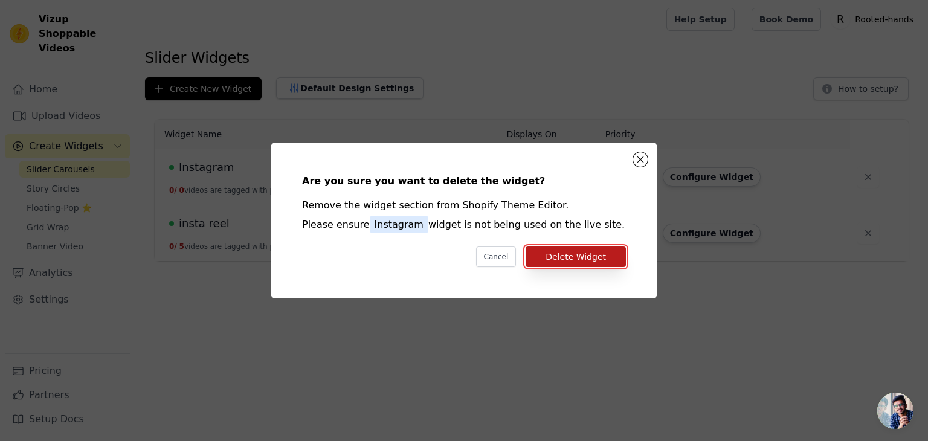
click at [599, 252] on button "Delete Widget" at bounding box center [575, 256] width 100 height 21
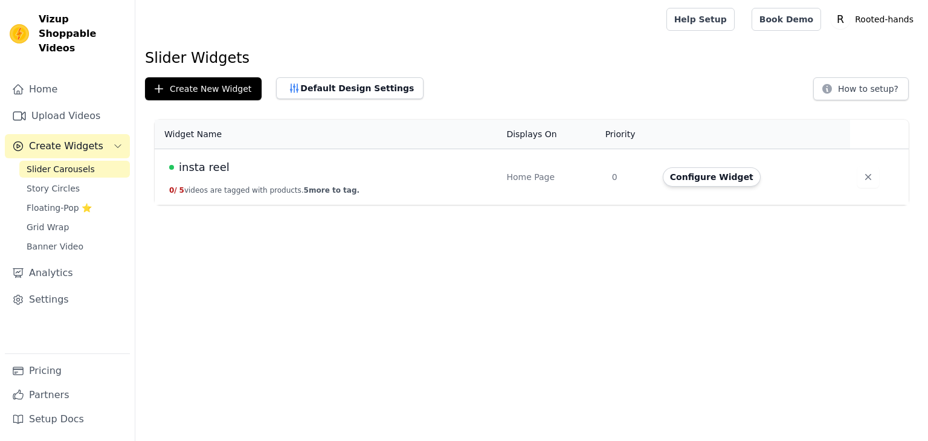
click at [355, 177] on td "insta reel 0 / 5 videos are tagged with products. 5 more to tag." at bounding box center [327, 177] width 344 height 56
click at [722, 169] on button "Configure Widget" at bounding box center [712, 176] width 98 height 19
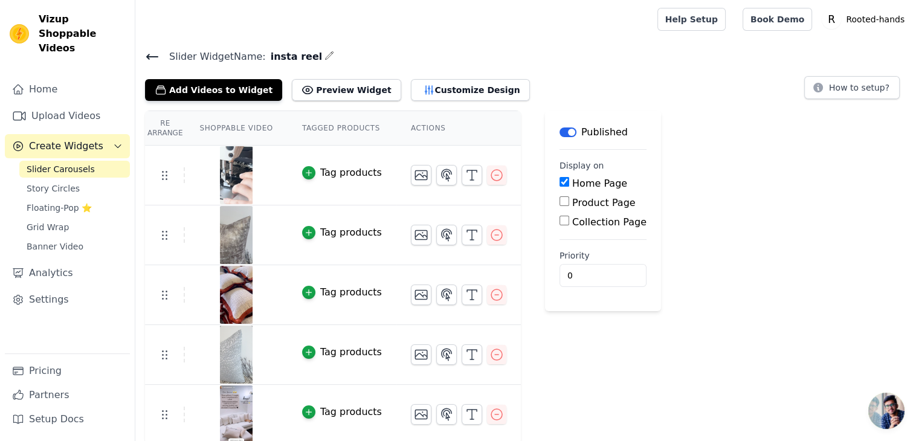
click at [309, 172] on button "Tag products" at bounding box center [342, 172] width 80 height 14
